Goal: Task Accomplishment & Management: Manage account settings

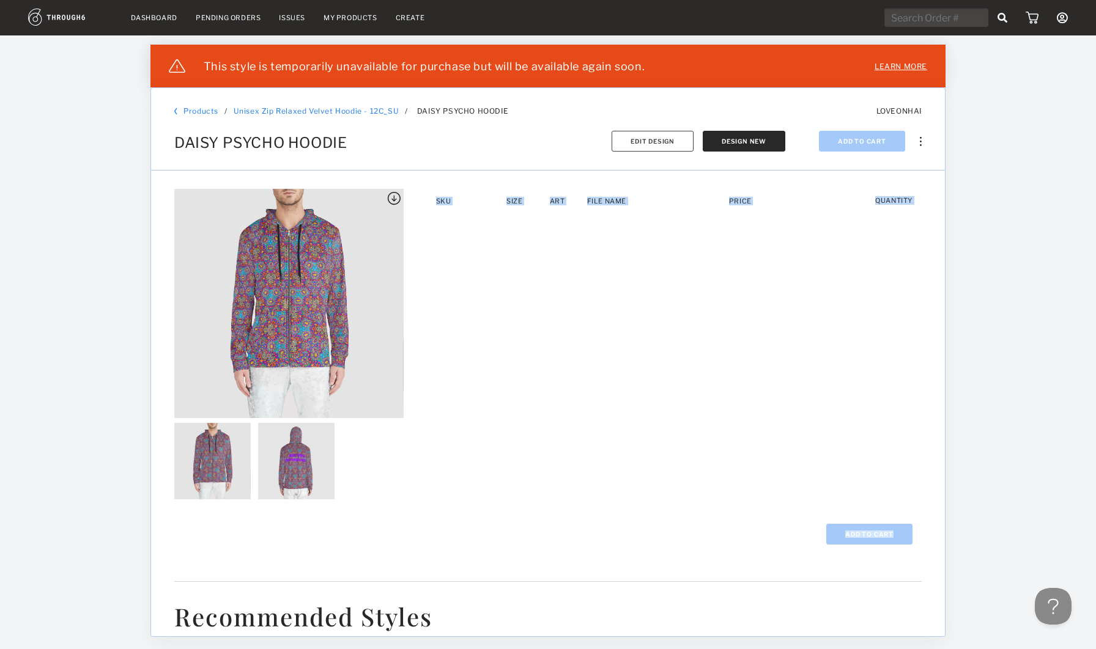
click at [152, 15] on link "Dashboard" at bounding box center [154, 17] width 46 height 9
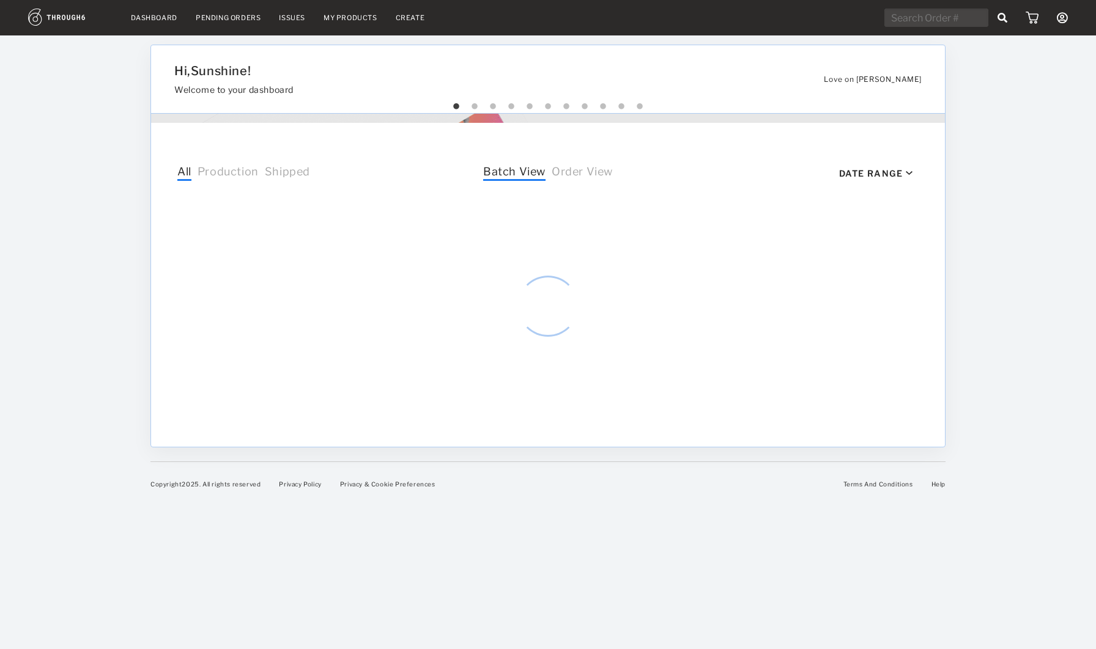
select select "9"
select select "2025"
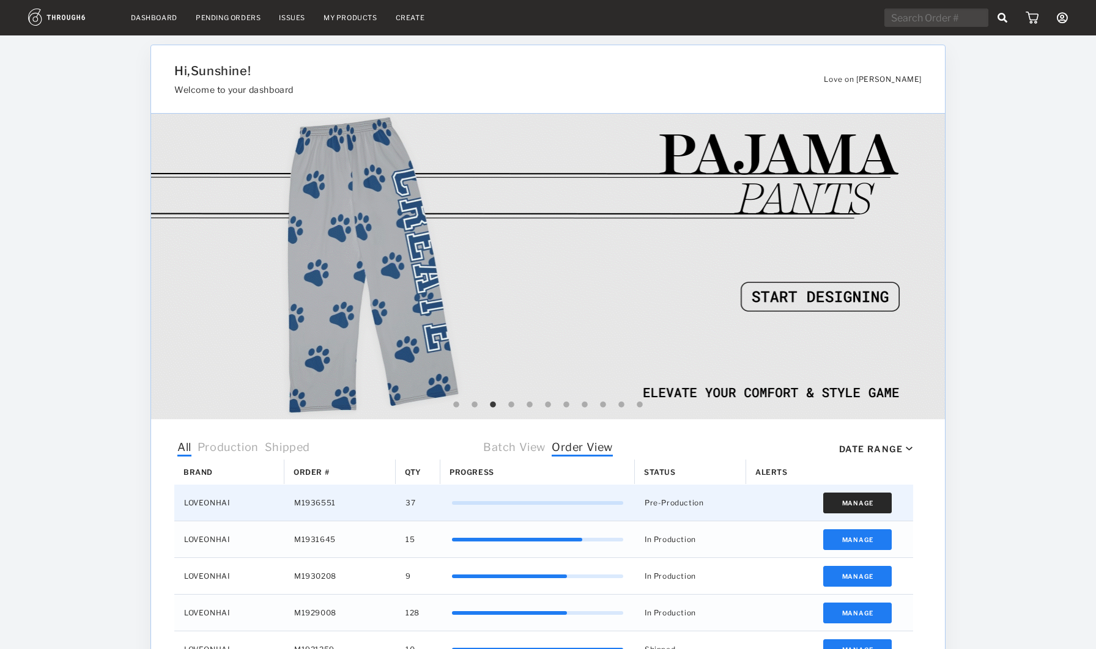
click at [839, 503] on button "Manage" at bounding box center [857, 503] width 69 height 21
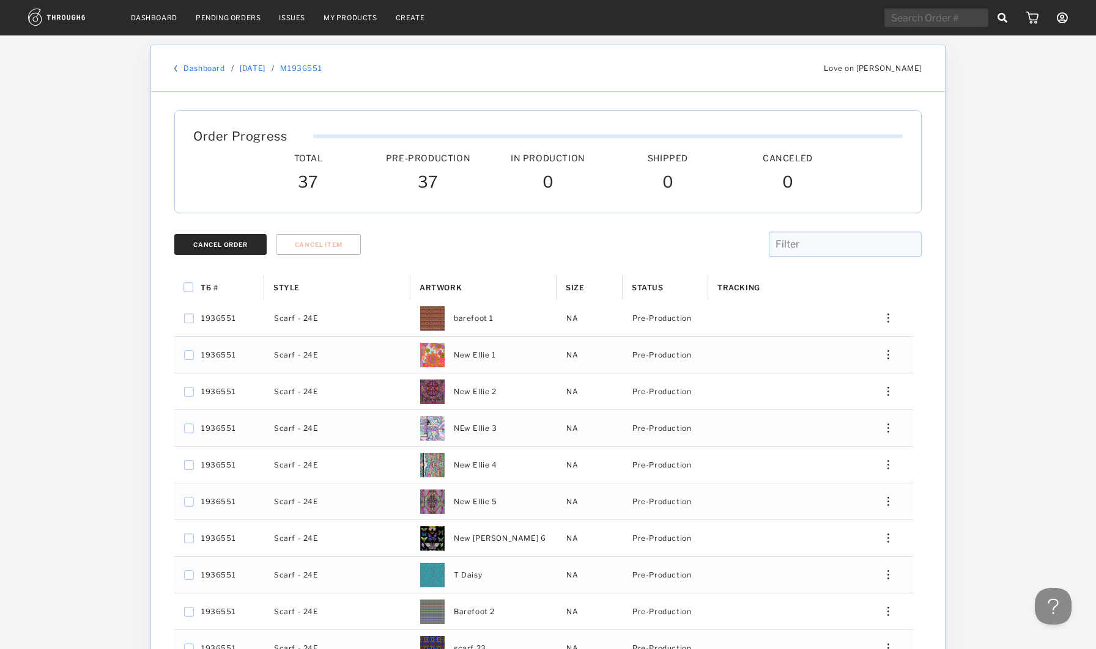
click at [226, 240] on button "Cancel Order" at bounding box center [220, 244] width 92 height 21
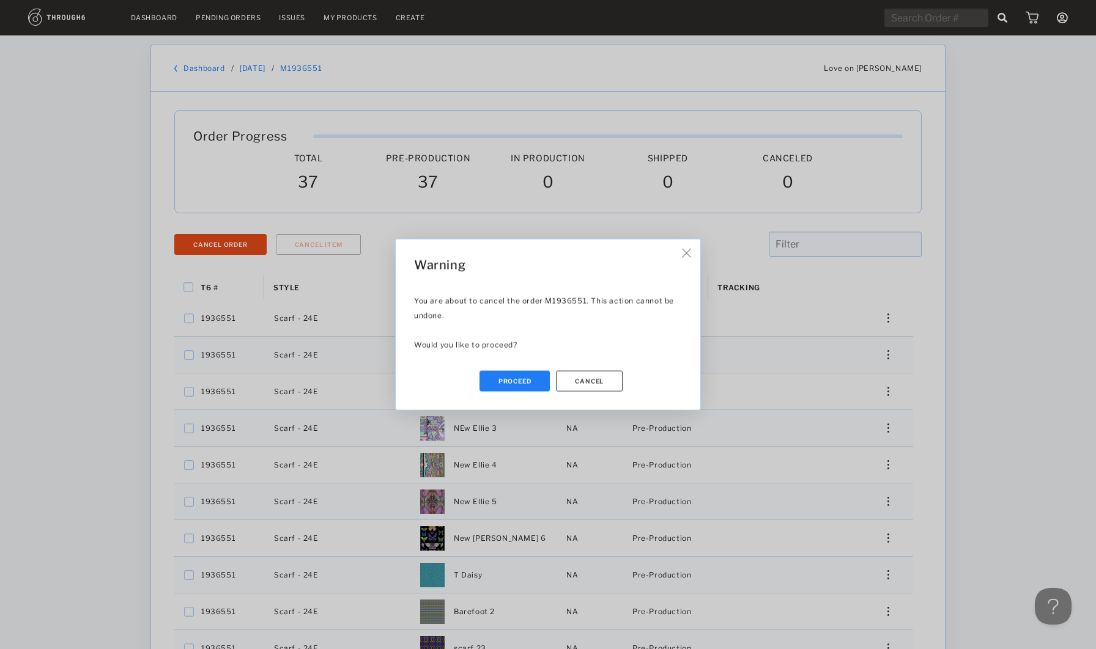
click at [515, 386] on button "Proceed" at bounding box center [514, 381] width 71 height 21
